Goal: Information Seeking & Learning: Get advice/opinions

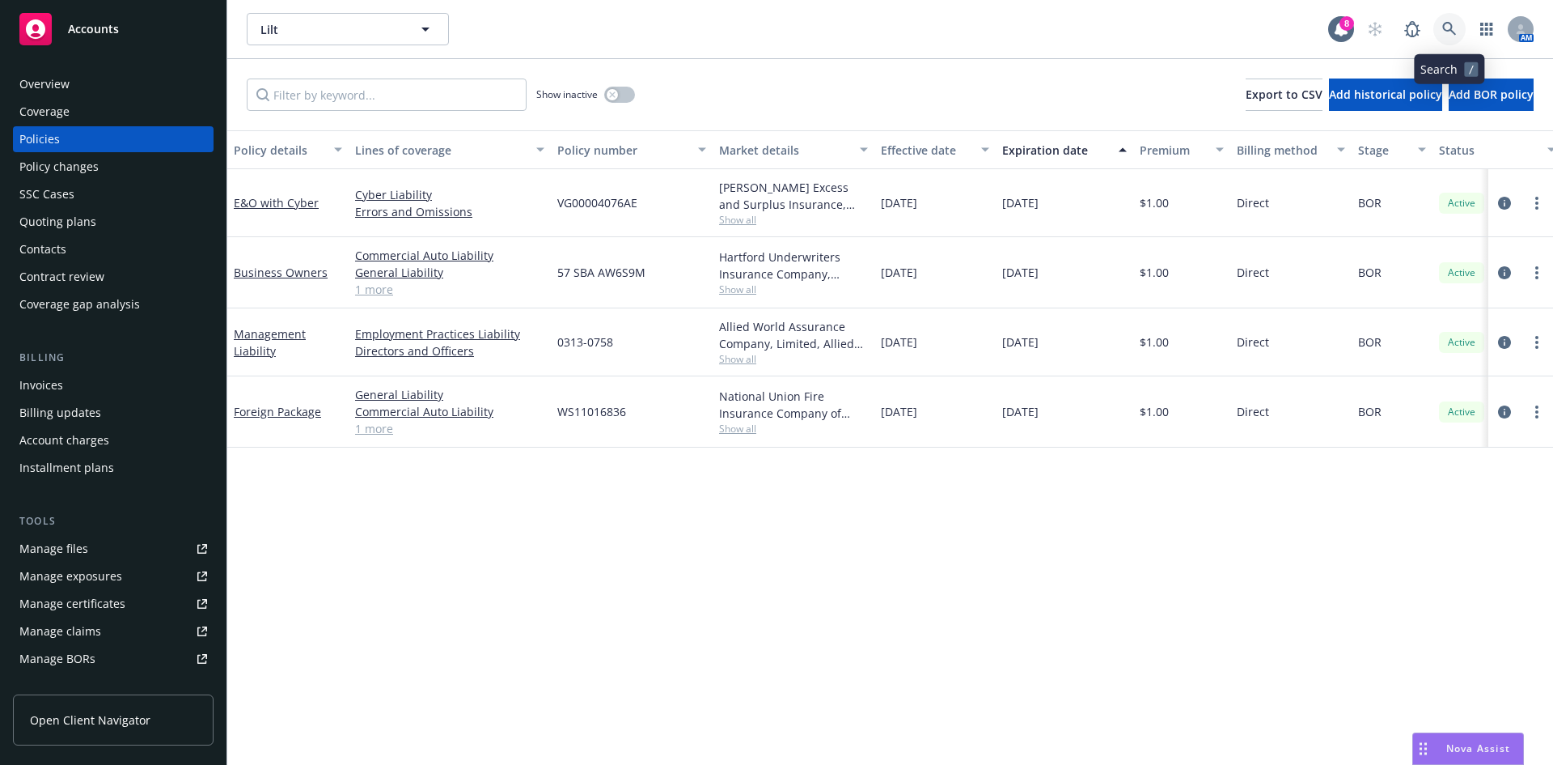
click at [1448, 22] on icon at bounding box center [1450, 29] width 15 height 15
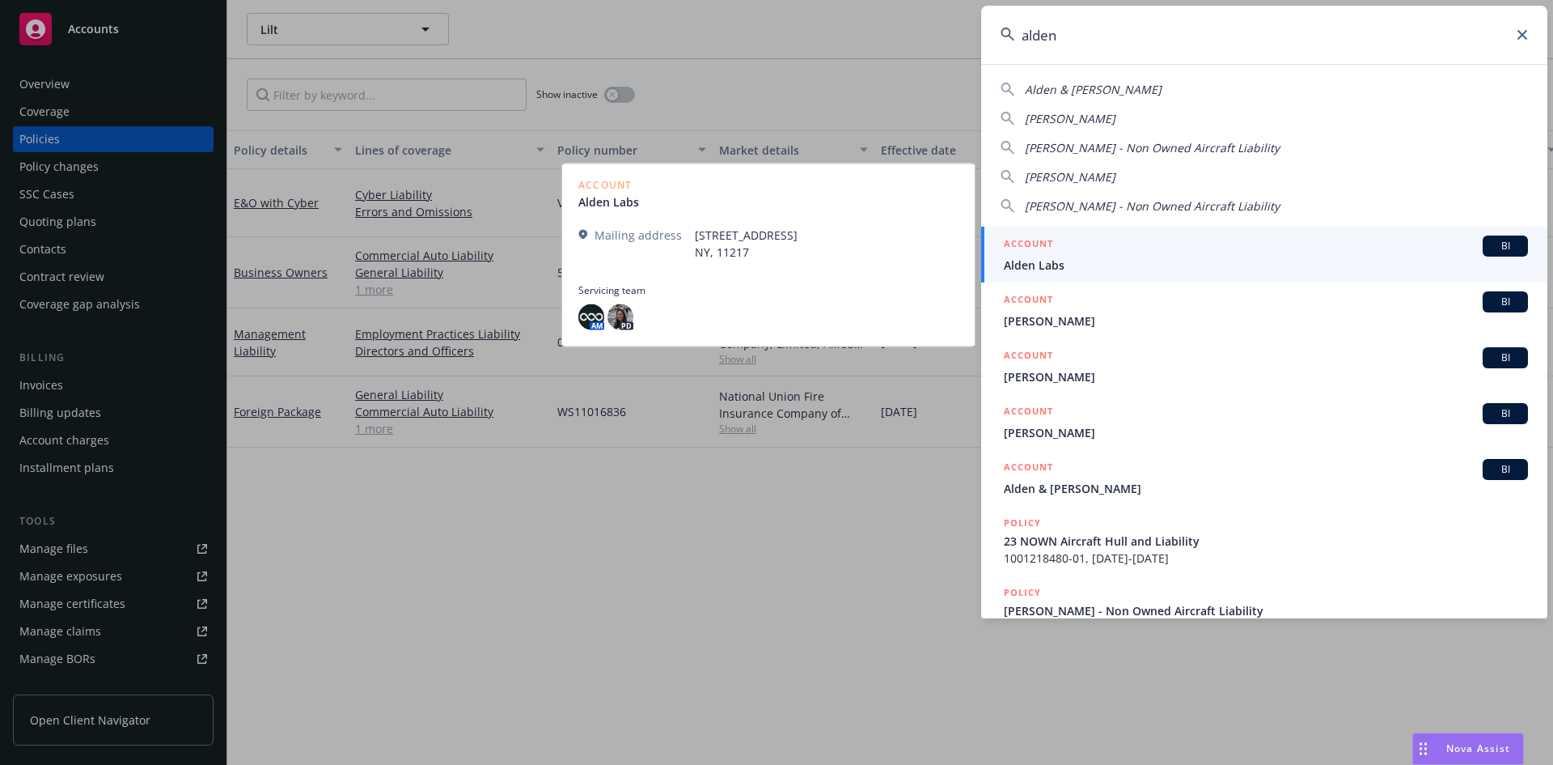
type input "alden"
click at [1158, 261] on span "Alden Labs" at bounding box center [1266, 264] width 524 height 17
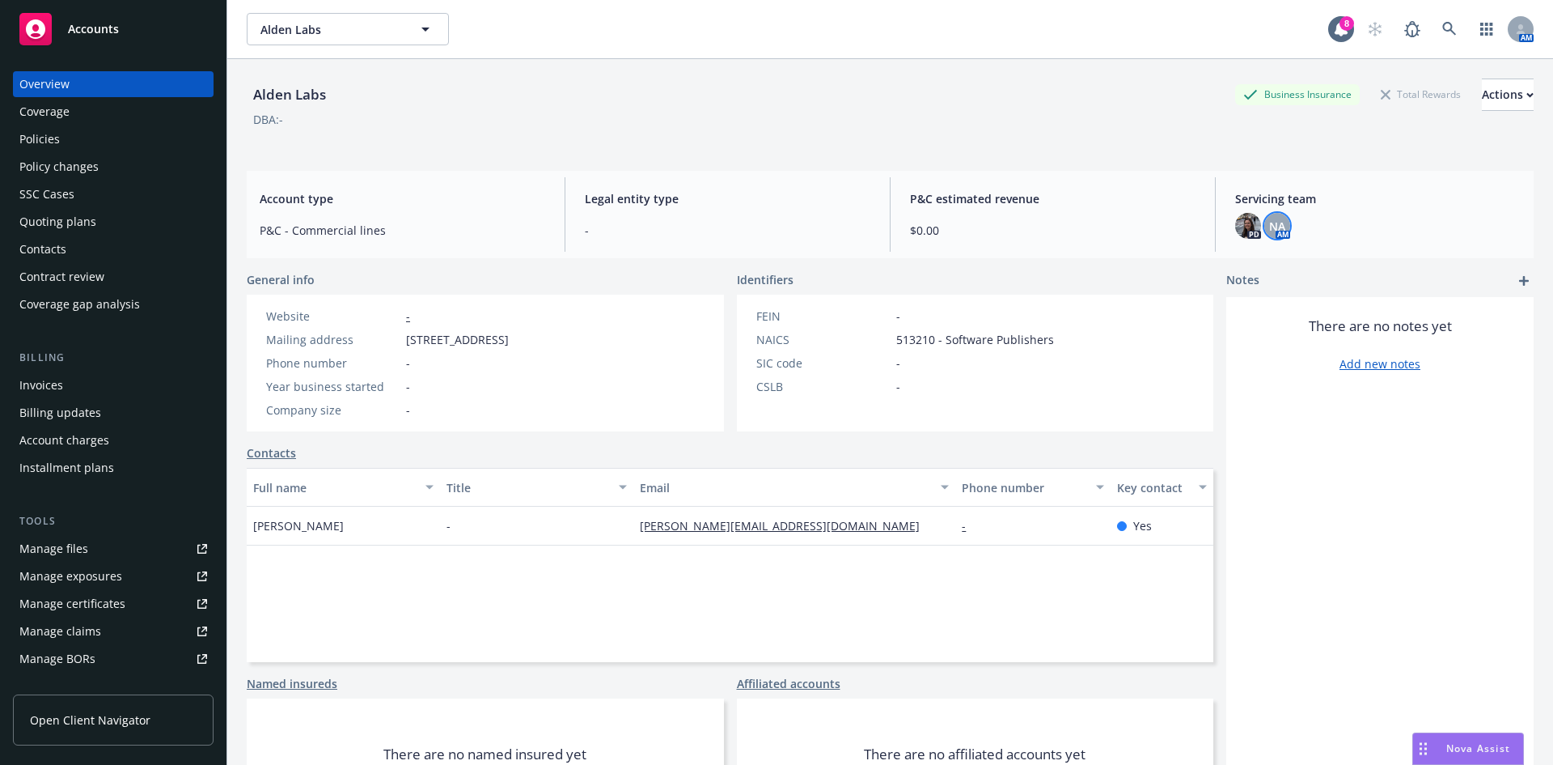
click at [1269, 230] on span "NA" at bounding box center [1277, 226] width 16 height 17
click at [1258, 257] on div "Newfront Admin Copy email address" at bounding box center [1147, 288] width 265 height 84
click at [1258, 262] on link "close" at bounding box center [1257, 268] width 19 height 19
click at [125, 548] on link "Manage files" at bounding box center [113, 549] width 201 height 26
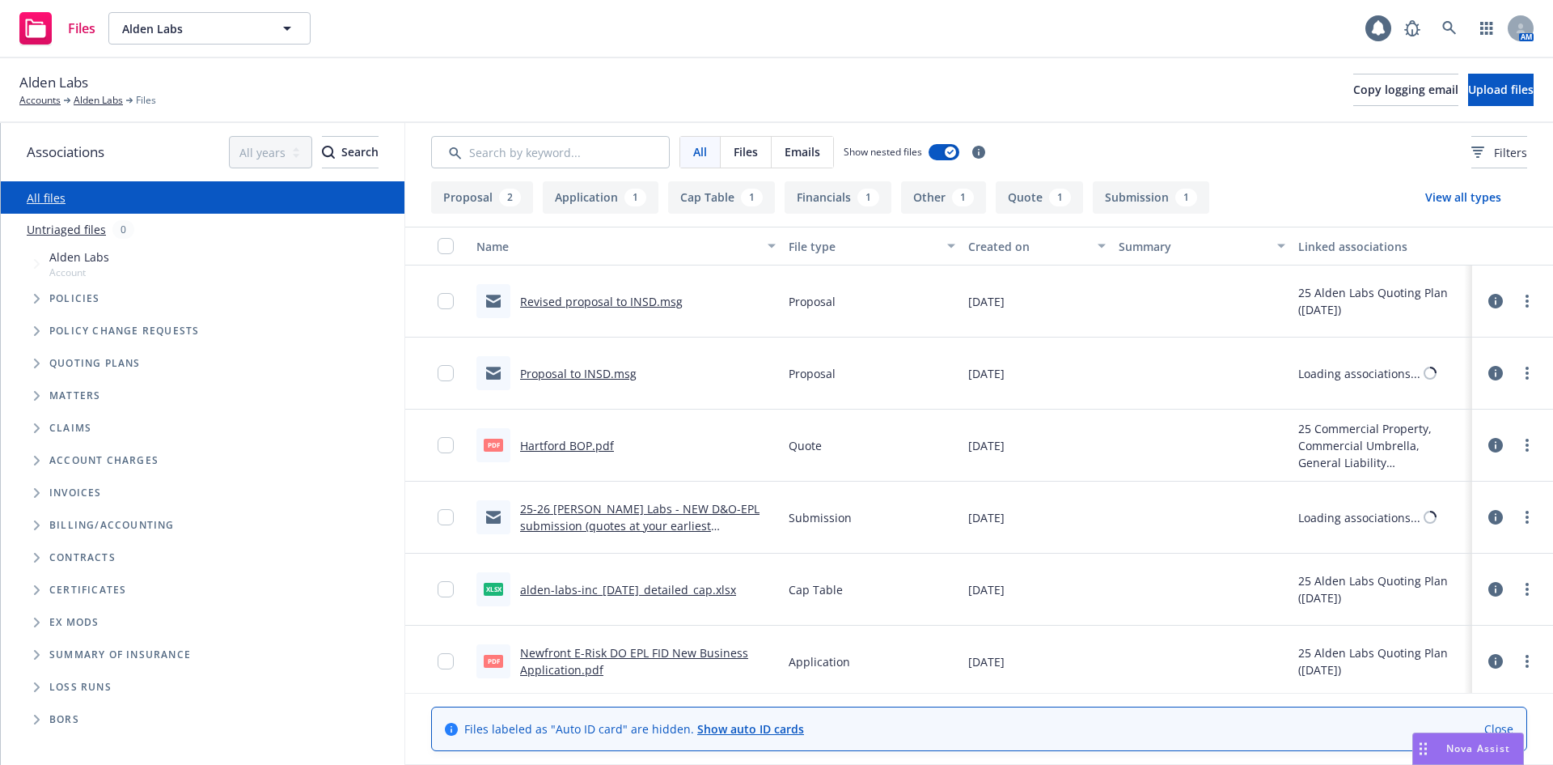
click at [172, 267] on div "Alden Labs Account" at bounding box center [211, 263] width 388 height 37
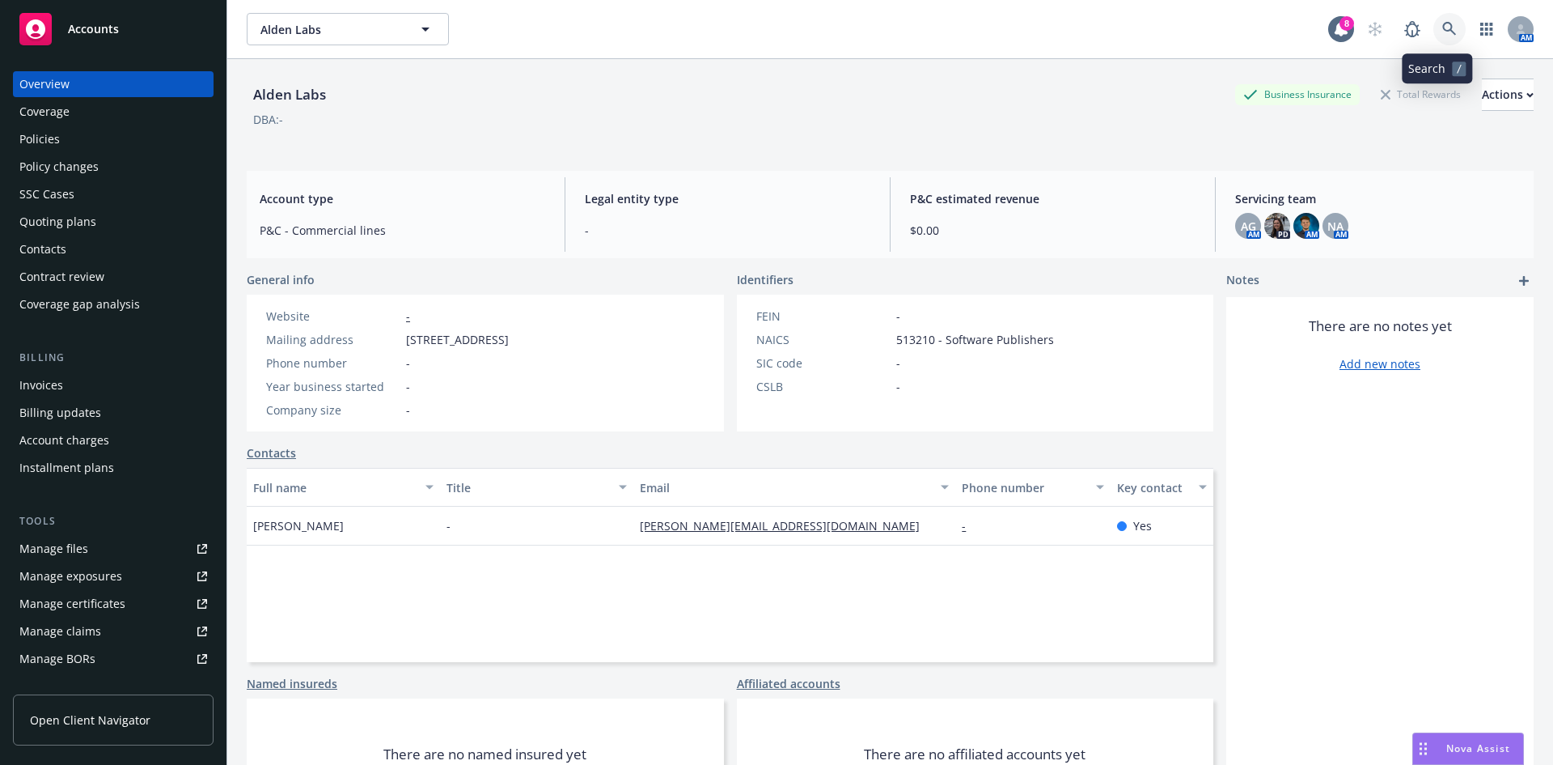
click at [1443, 21] on link at bounding box center [1450, 29] width 32 height 32
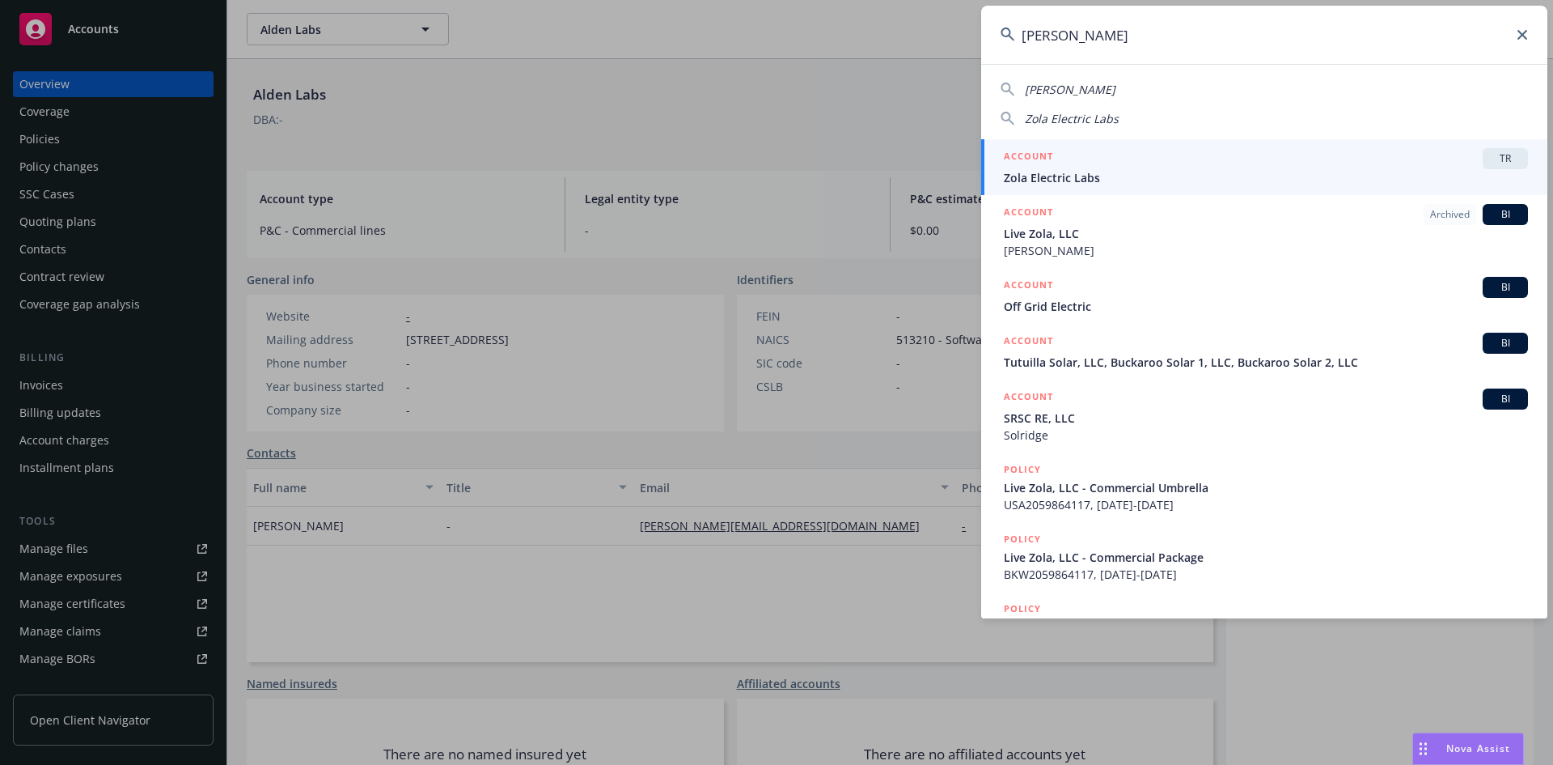
type input "[PERSON_NAME]"
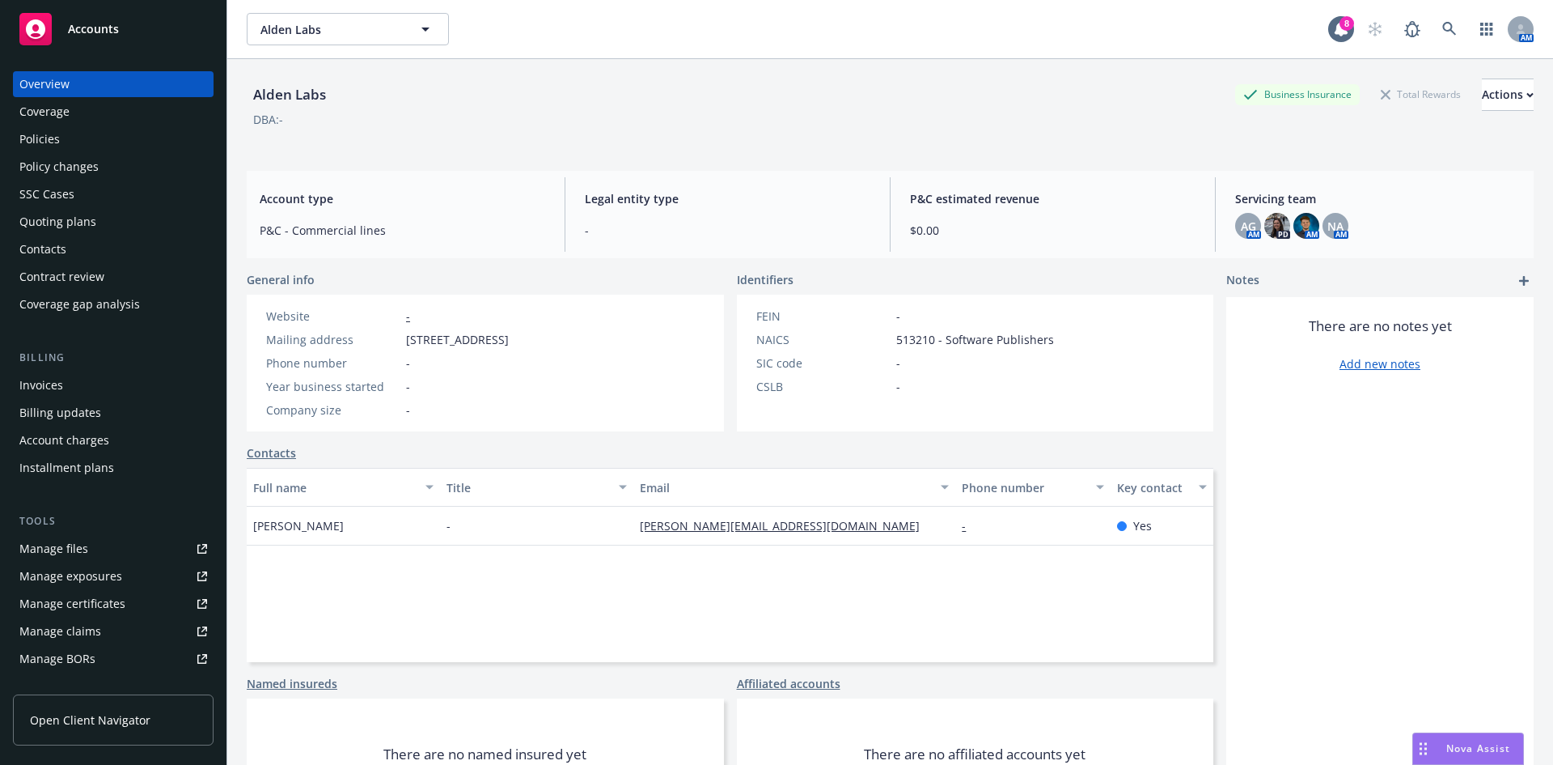
click at [1481, 737] on div "Nova Assist" at bounding box center [1468, 748] width 110 height 31
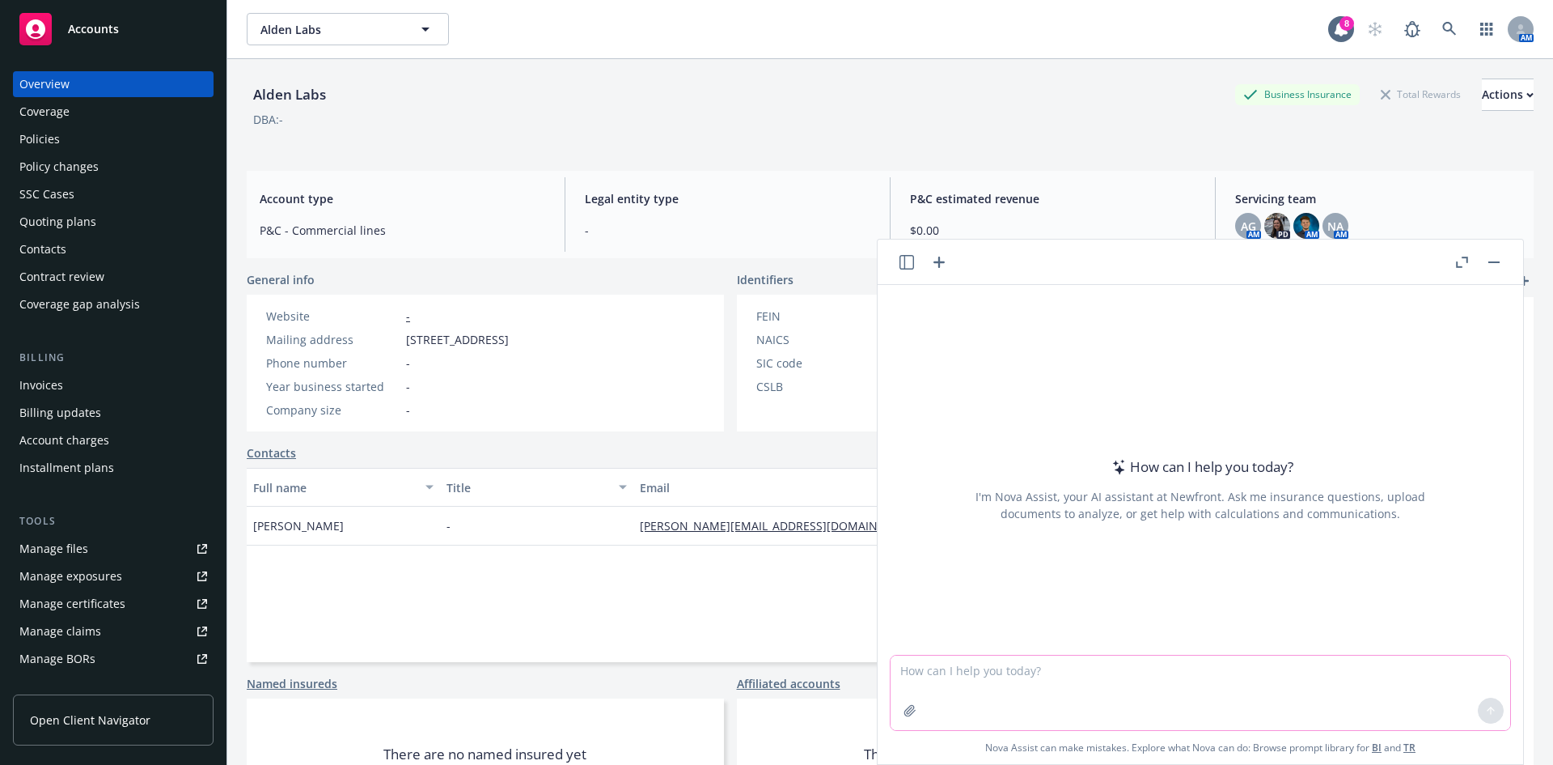
click at [1138, 662] on textarea at bounding box center [1201, 692] width 620 height 74
type textarea "can you help explain what actual loss sustained means for one of my clients who…"
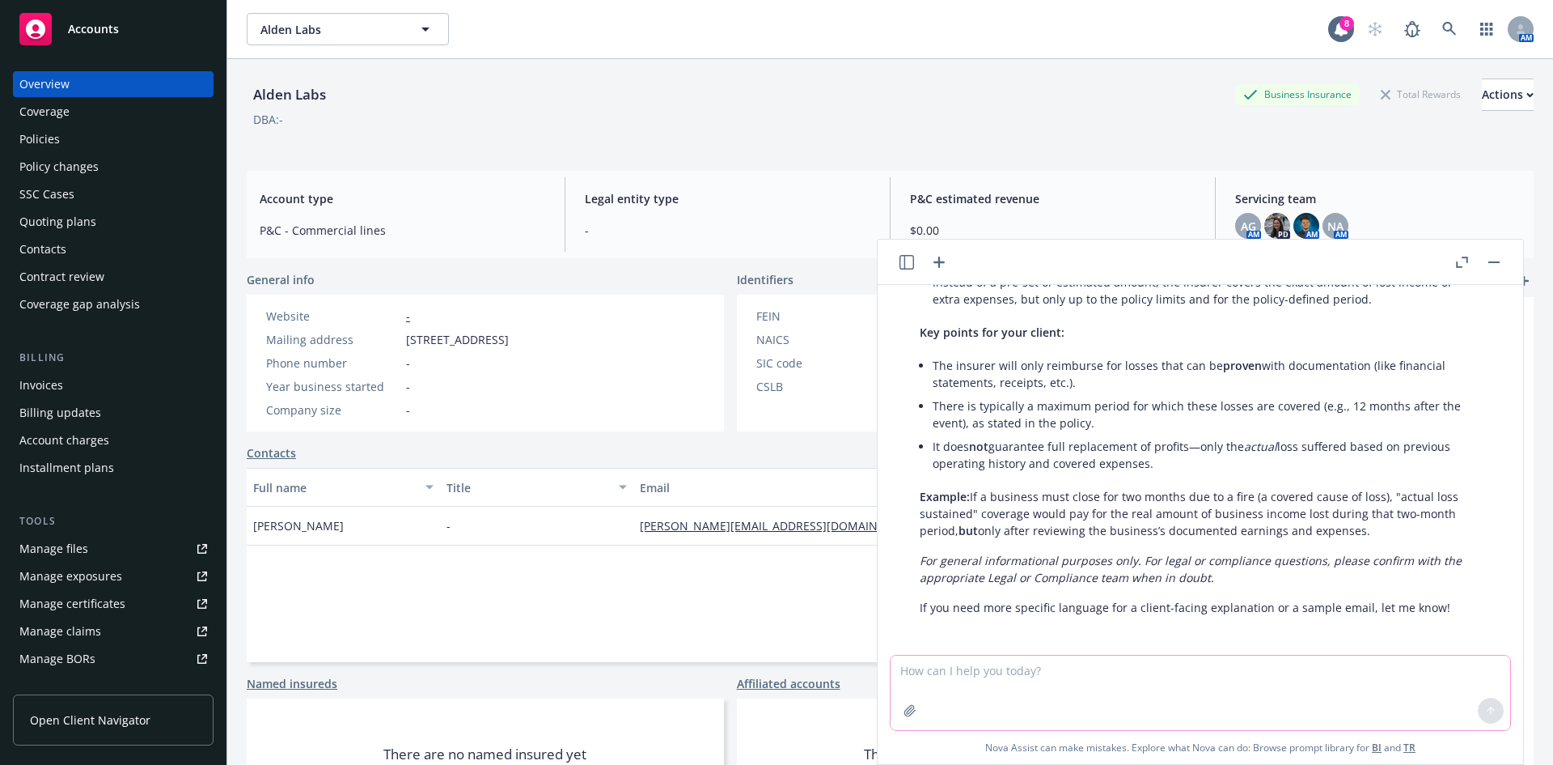
scroll to position [207, 0]
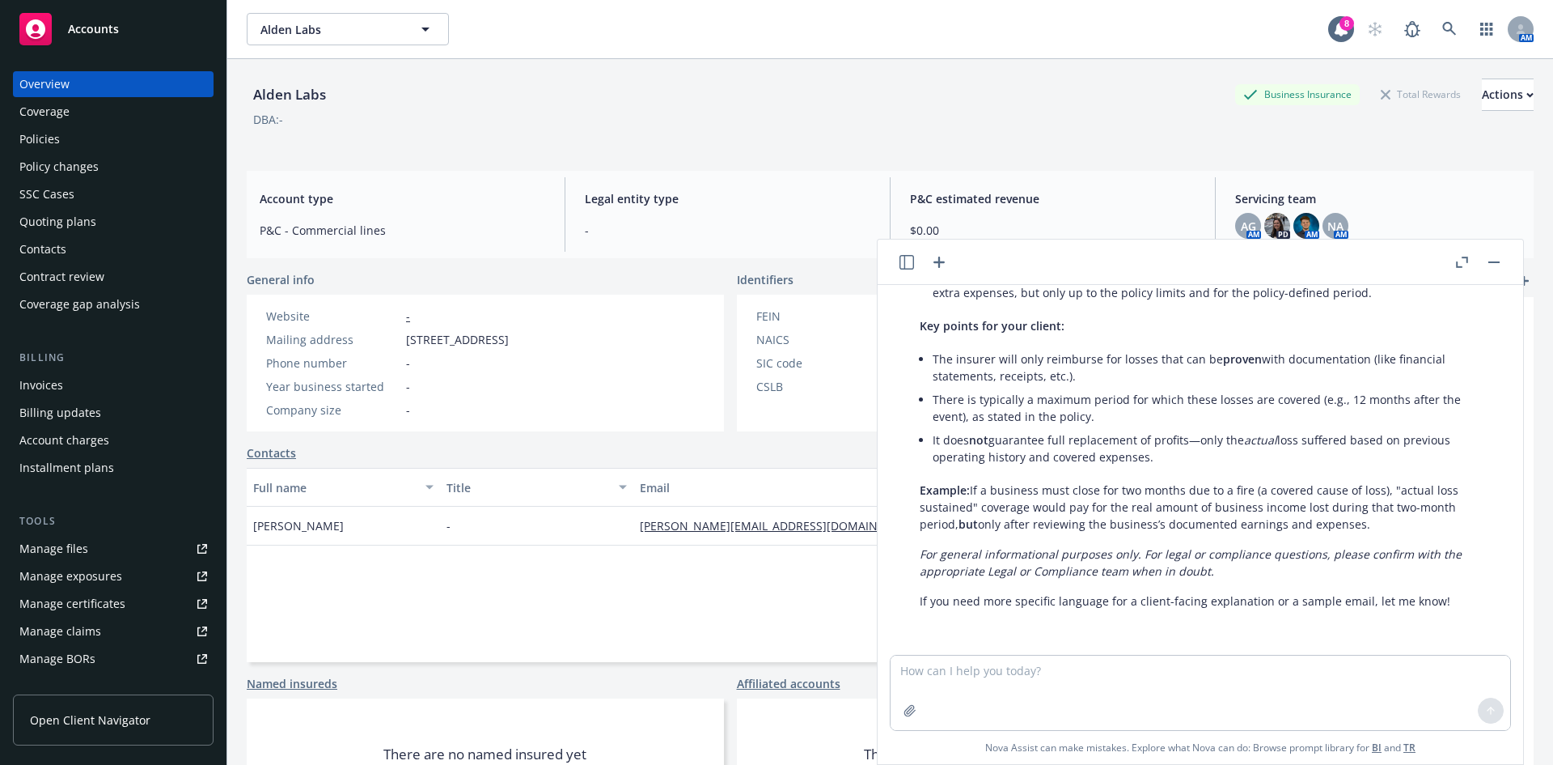
click at [1453, 267] on button "button" at bounding box center [1461, 261] width 19 height 19
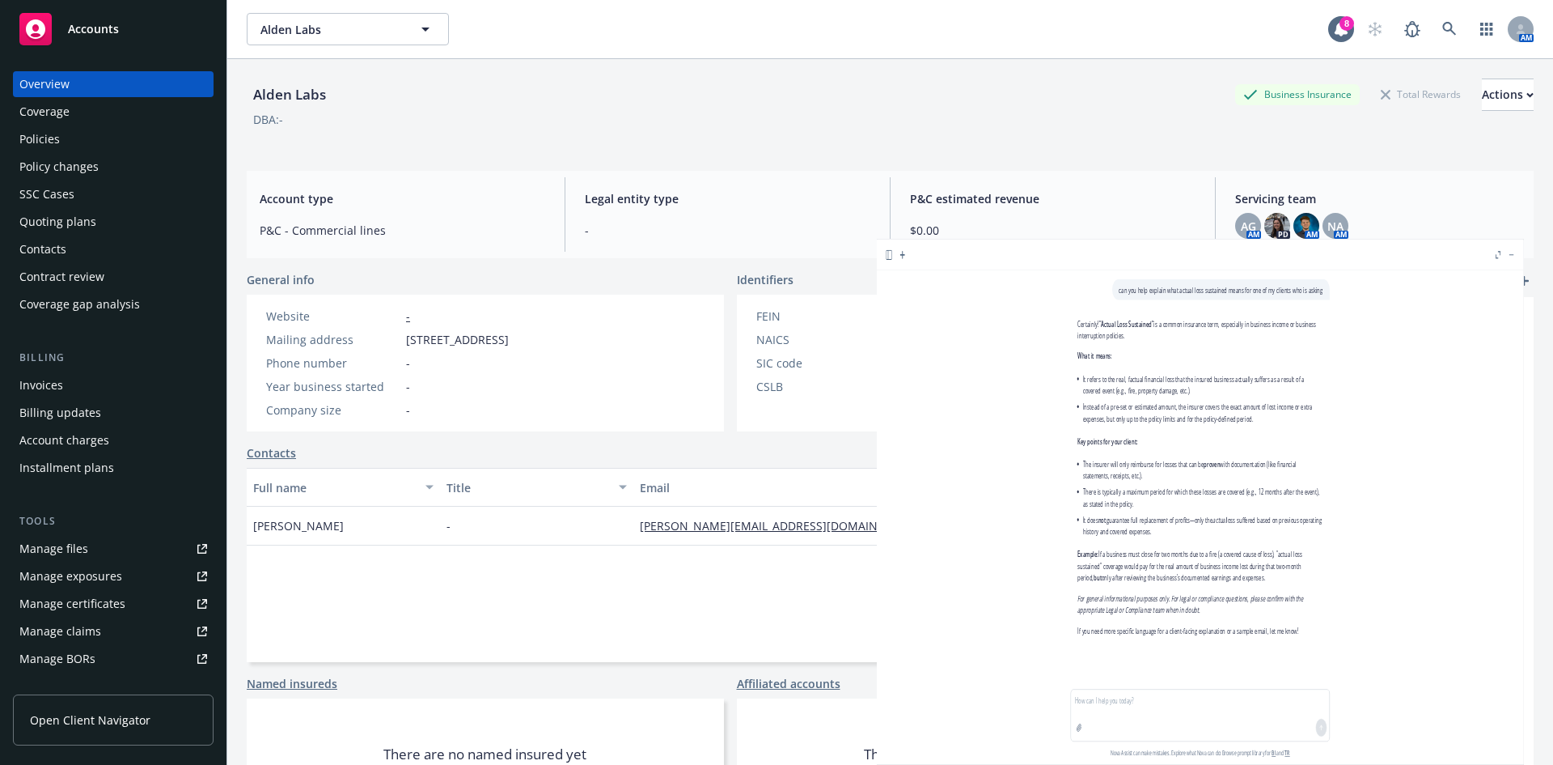
scroll to position [0, 0]
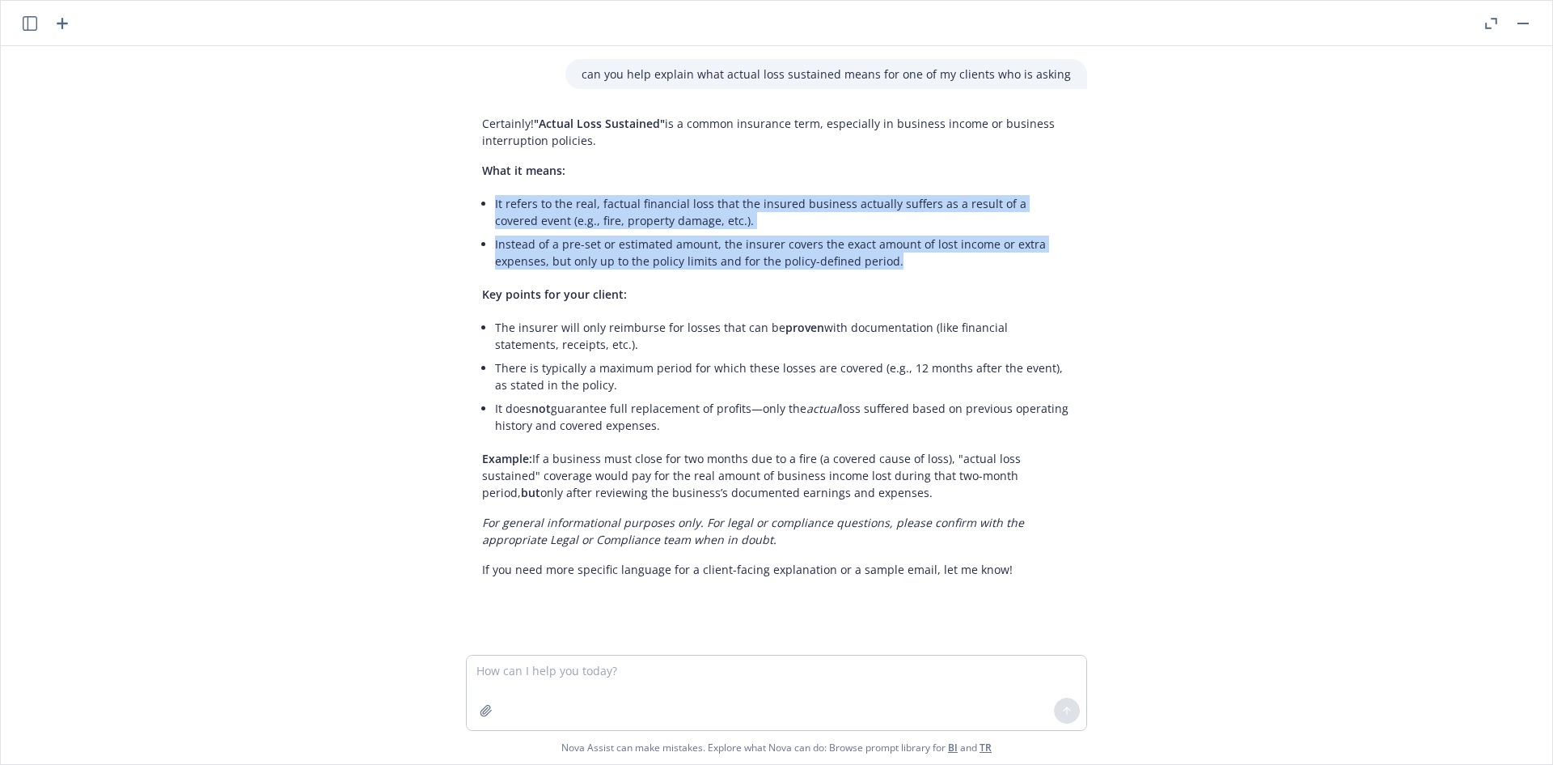
drag, startPoint x: 489, startPoint y: 205, endPoint x: 886, endPoint y: 269, distance: 401.6
click at [886, 269] on ul "It refers to the real, factual financial loss that the insured business actuall…" at bounding box center [783, 232] width 576 height 81
copy ul "It refers to the real, factual financial loss that the insured business actuall…"
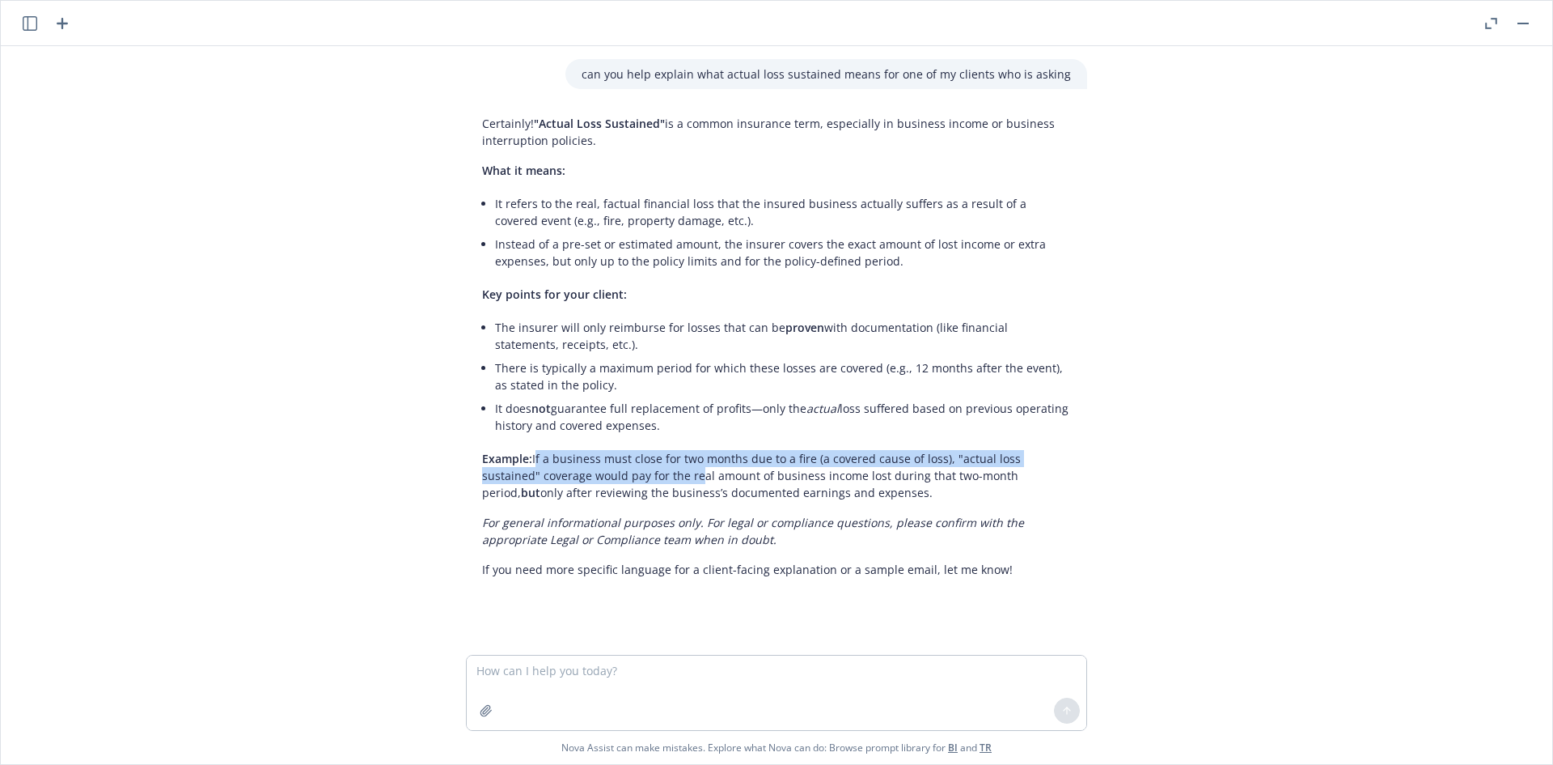
drag, startPoint x: 529, startPoint y: 455, endPoint x: 627, endPoint y: 468, distance: 98.9
click at [627, 468] on p "Example: If a business must close for two months due to a fire (a covered cause…" at bounding box center [776, 475] width 589 height 51
